Goal: Information Seeking & Learning: Learn about a topic

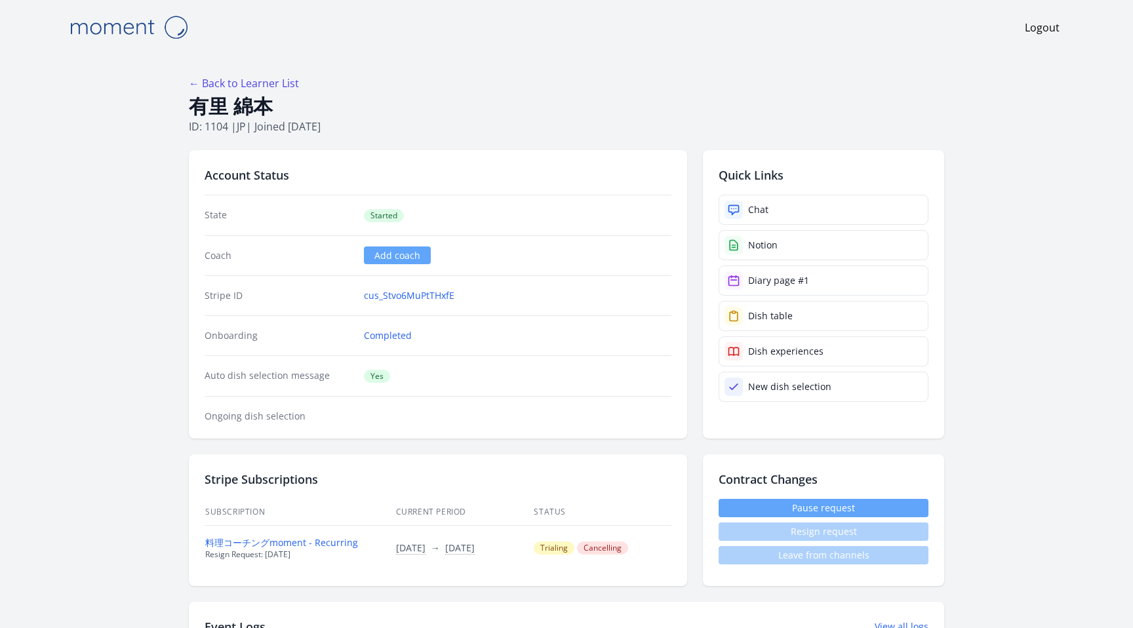
scroll to position [1229, 0]
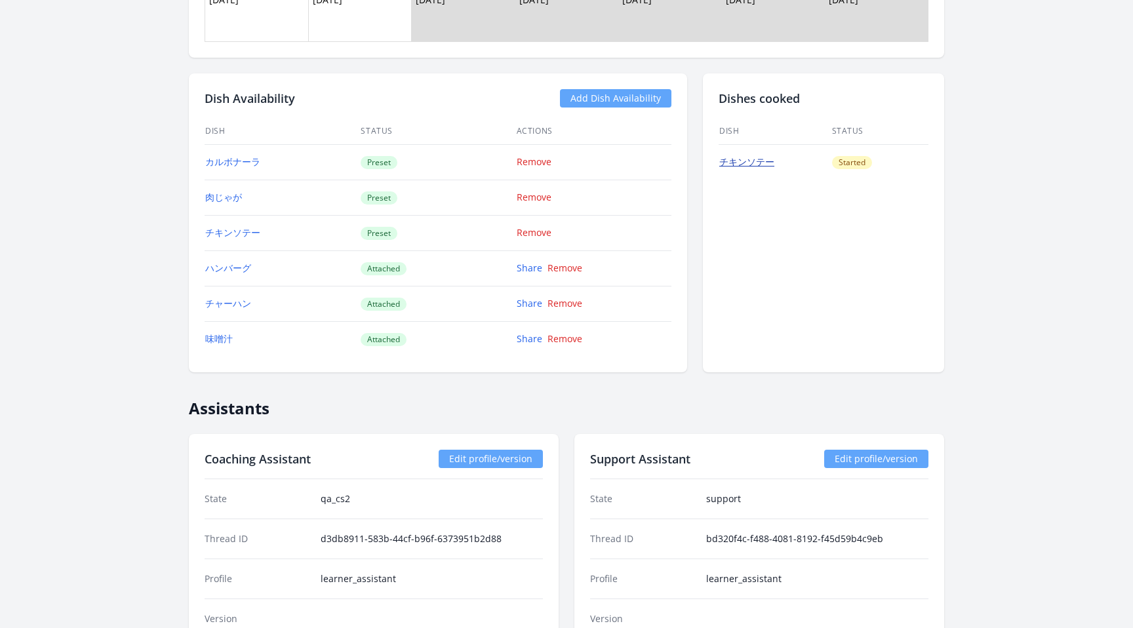
click at [746, 162] on link "チキンソテー" at bounding box center [746, 161] width 55 height 12
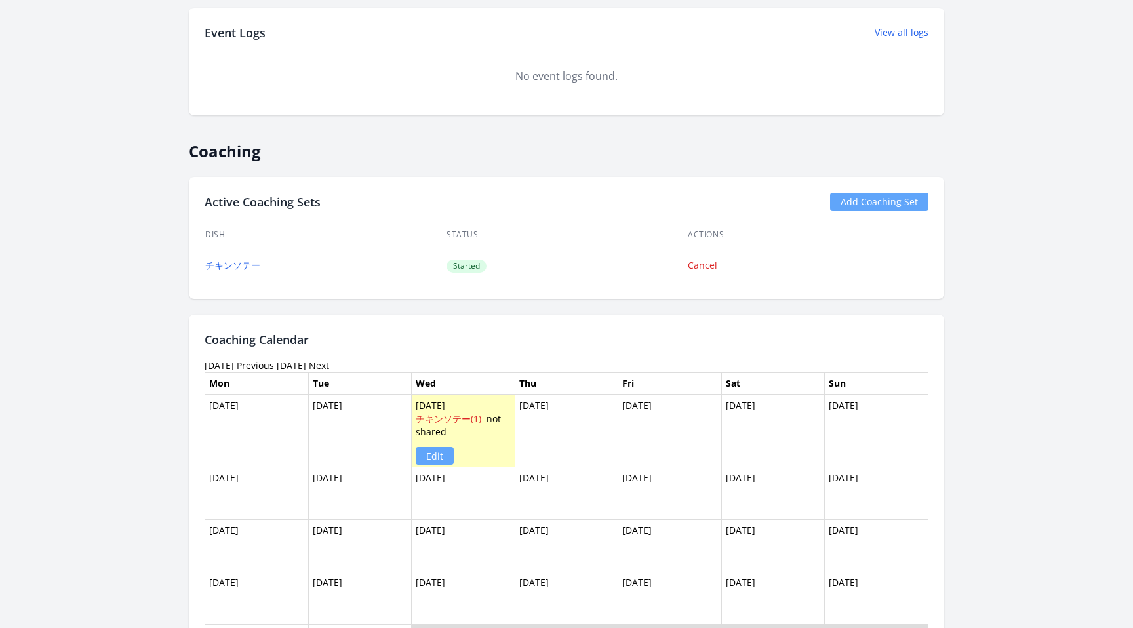
scroll to position [586, 0]
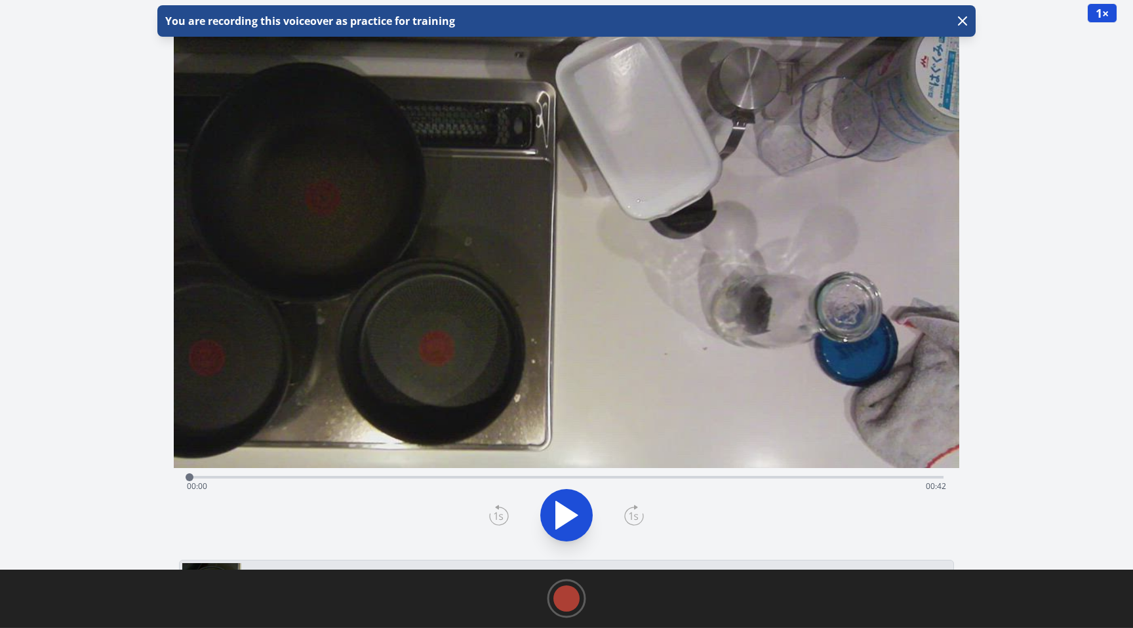
scroll to position [32, 0]
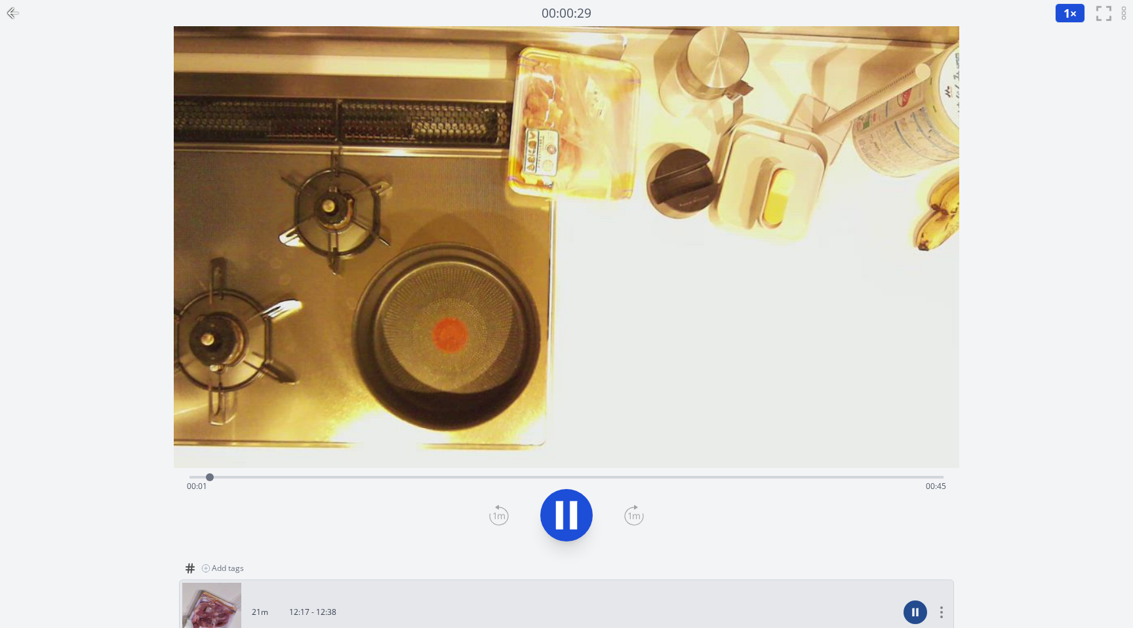
click at [568, 514] on icon at bounding box center [566, 515] width 37 height 37
drag, startPoint x: 214, startPoint y: 478, endPoint x: 157, endPoint y: 478, distance: 57.0
click at [157, 478] on div "Discard Recording? You will not be able to recover this once discarded. Cancel …" at bounding box center [566, 450] width 1133 height 901
click at [680, 266] on video at bounding box center [567, 247] width 786 height 442
click at [569, 537] on button at bounding box center [566, 515] width 52 height 52
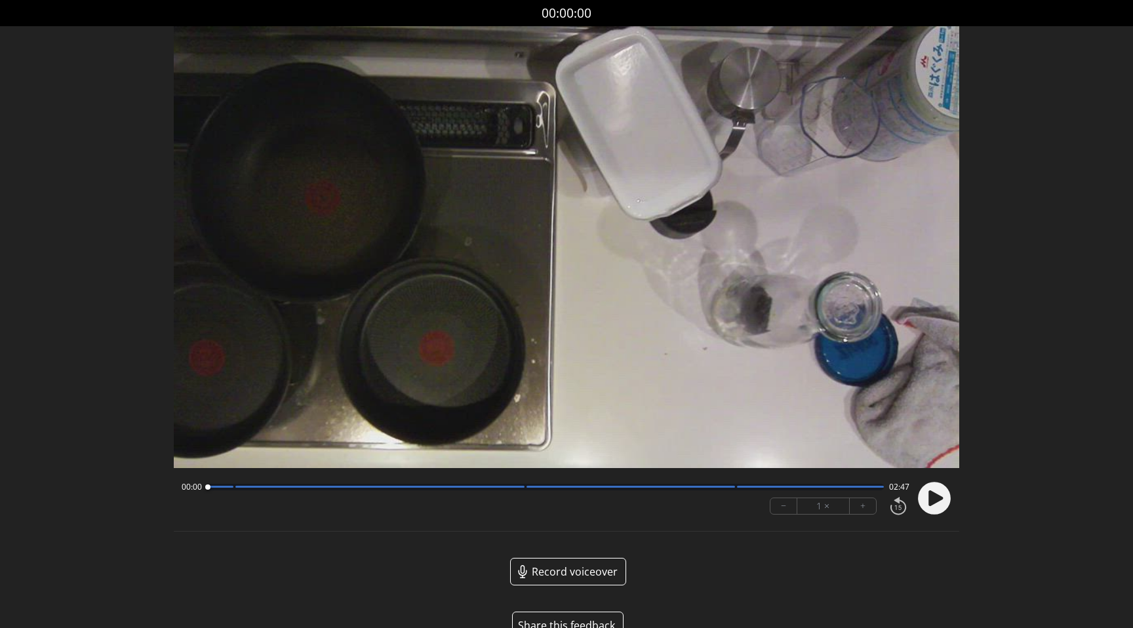
click at [941, 502] on circle at bounding box center [934, 498] width 33 height 33
click at [929, 500] on icon at bounding box center [936, 498] width 14 height 16
click at [929, 500] on circle at bounding box center [934, 498] width 33 height 33
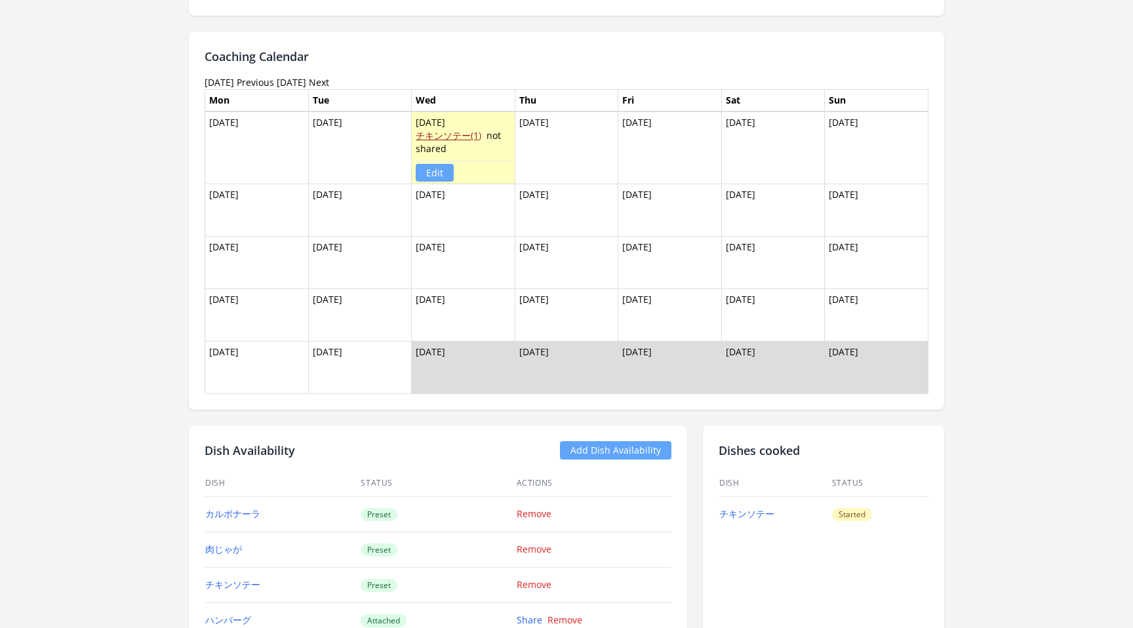
scroll to position [829, 0]
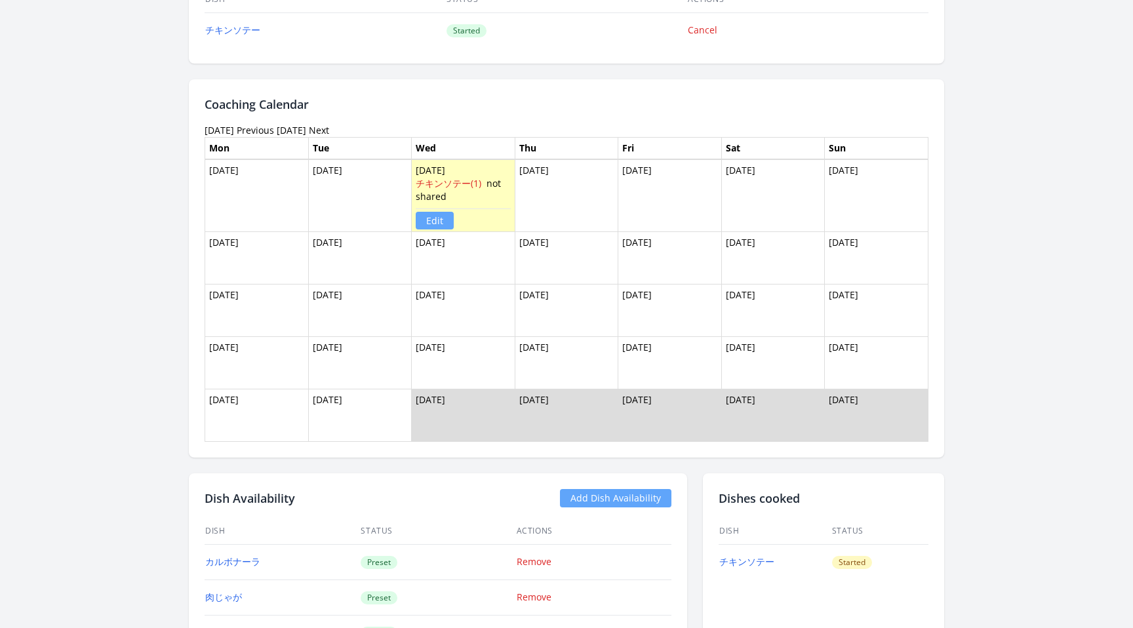
click at [274, 130] on link "Previous" at bounding box center [255, 130] width 37 height 12
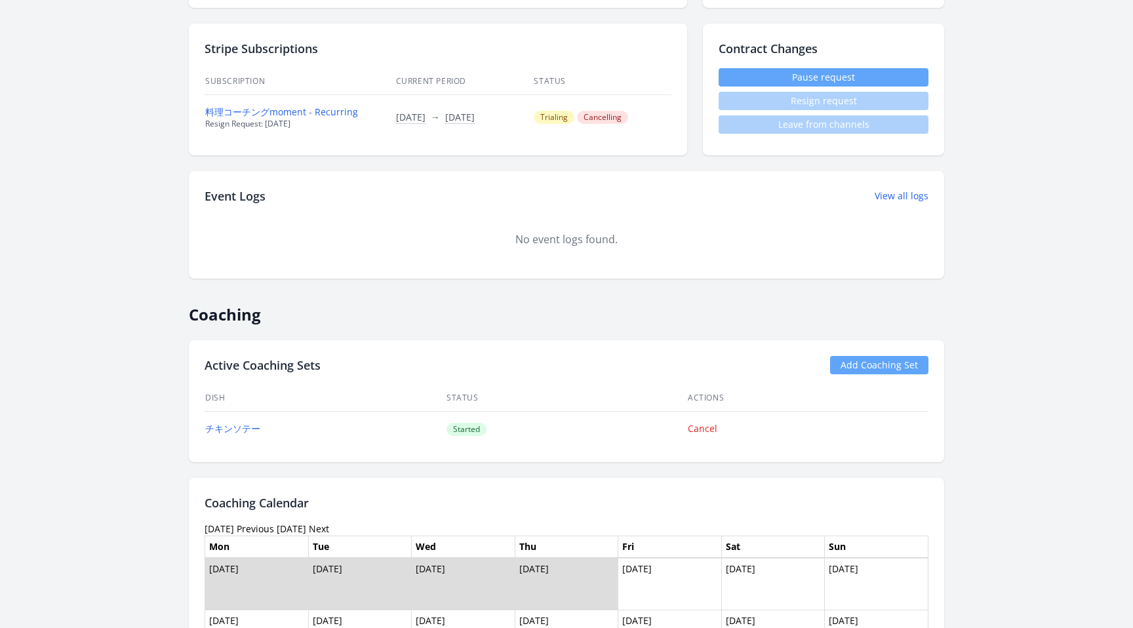
scroll to position [867, 0]
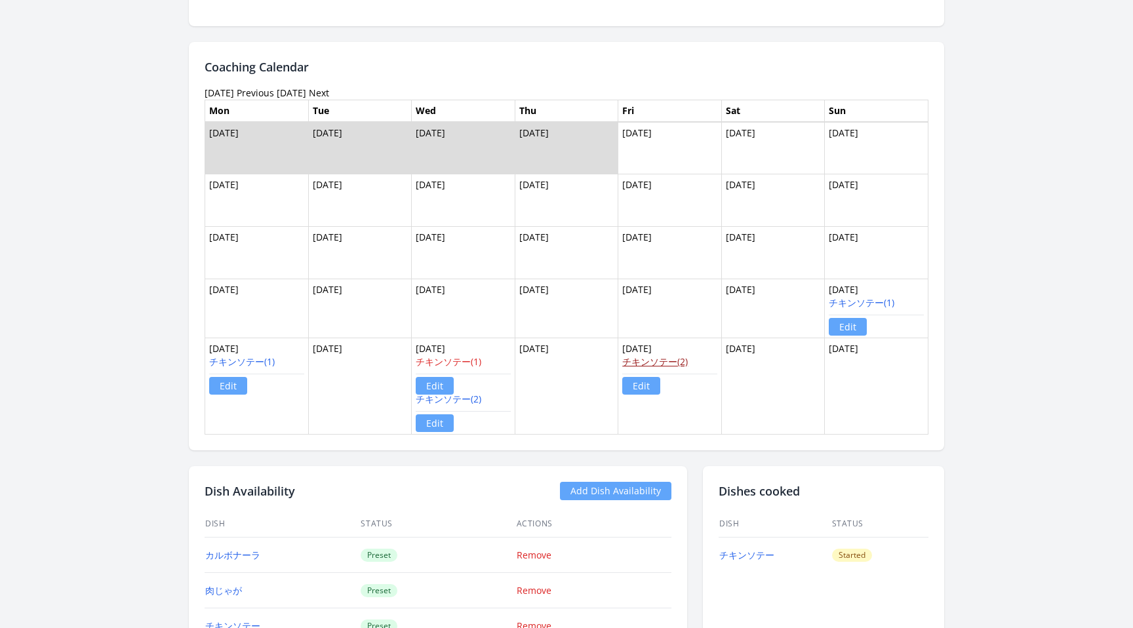
click at [677, 366] on link "チキンソテー(2)" at bounding box center [655, 361] width 66 height 12
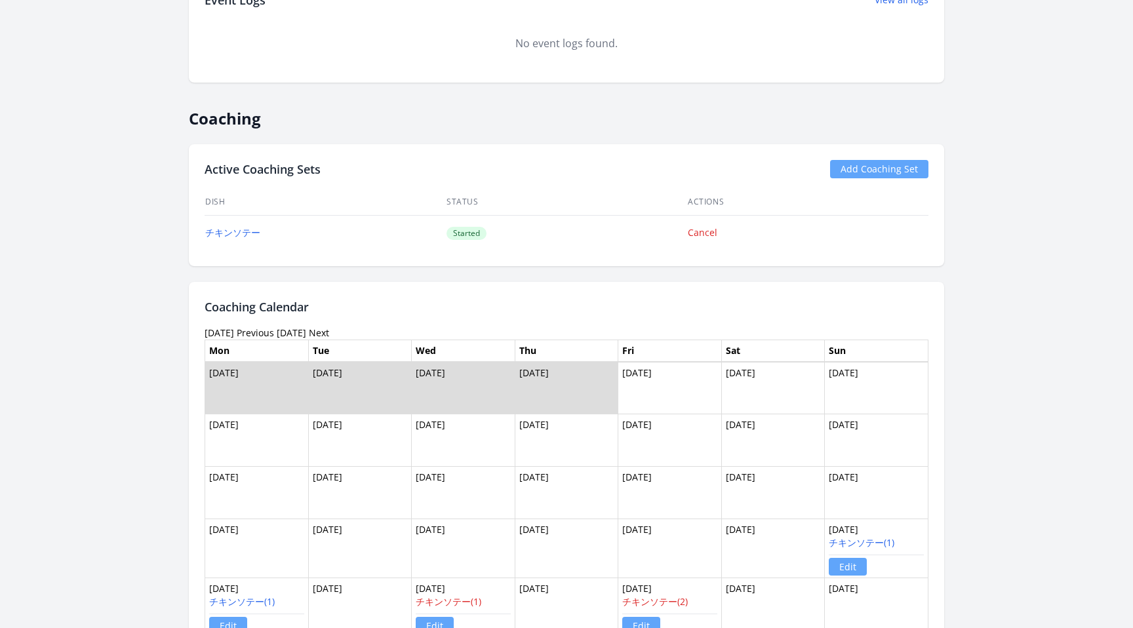
scroll to position [624, 0]
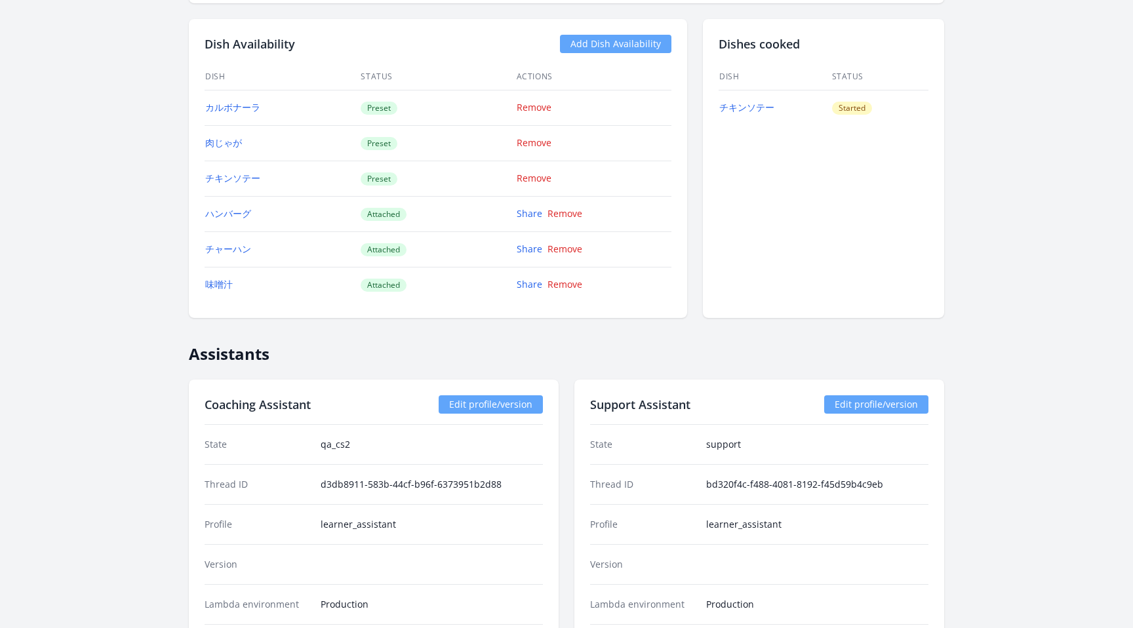
scroll to position [1286, 0]
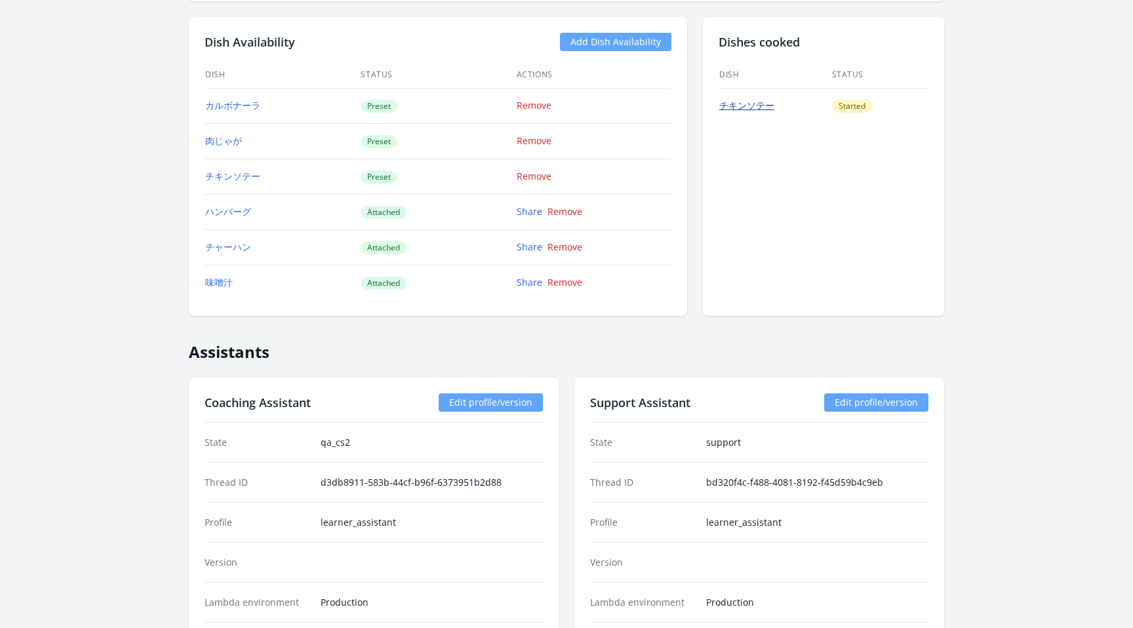
click at [746, 106] on link "チキンソテー" at bounding box center [746, 105] width 55 height 12
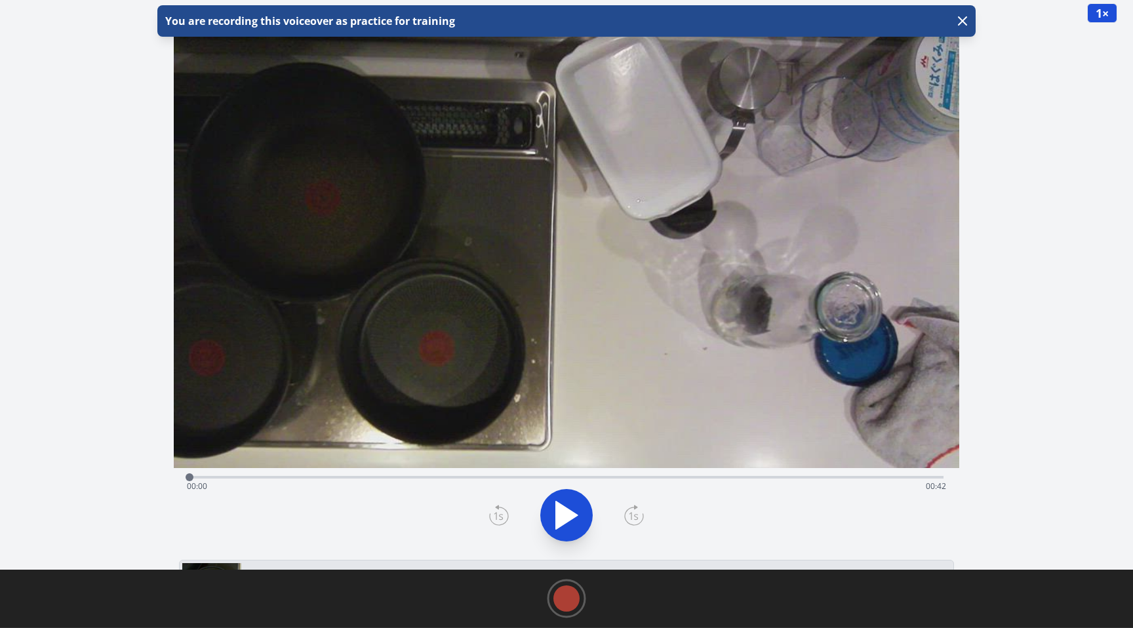
click at [562, 524] on icon at bounding box center [567, 516] width 22 height 28
click at [562, 524] on icon at bounding box center [559, 515] width 7 height 28
click at [560, 513] on icon at bounding box center [567, 516] width 22 height 28
click at [560, 513] on icon at bounding box center [559, 515] width 7 height 28
